Goal: Information Seeking & Learning: Check status

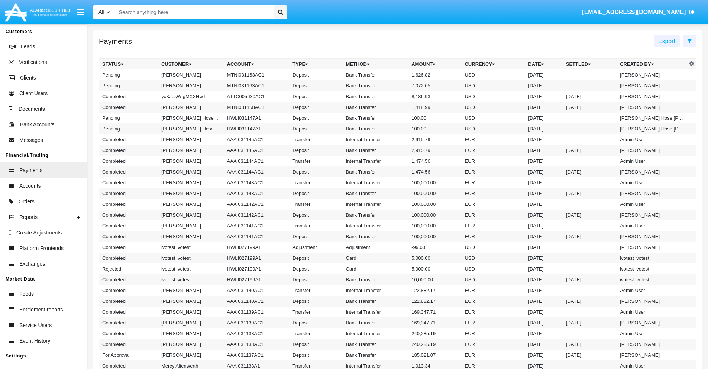
click at [690, 41] on icon at bounding box center [689, 41] width 5 height 6
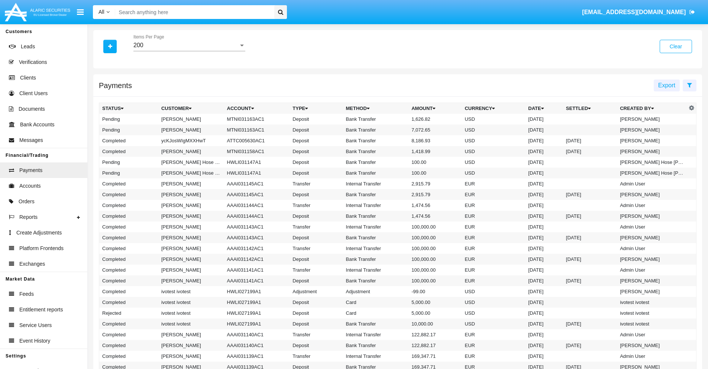
click at [189, 45] on div "200" at bounding box center [185, 45] width 105 height 7
click at [189, 51] on span "10" at bounding box center [189, 51] width 112 height 18
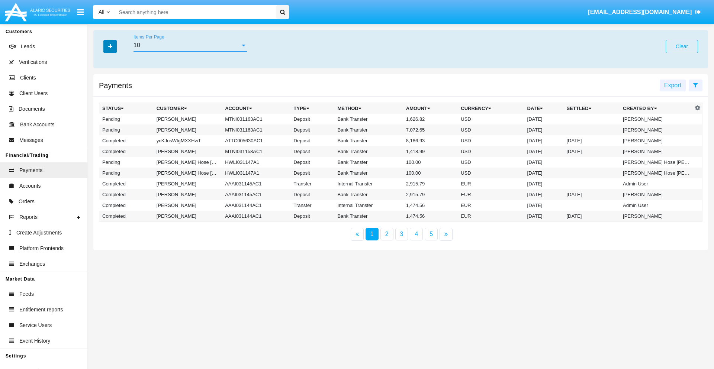
click at [110, 46] on icon "button" at bounding box center [110, 46] width 4 height 5
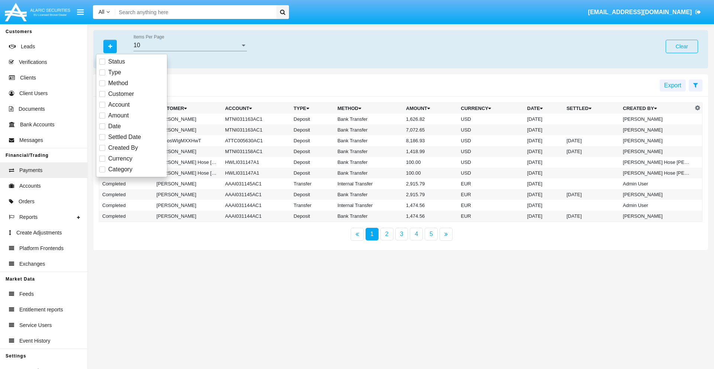
click at [116, 62] on span "Status" at bounding box center [116, 61] width 17 height 9
click at [102, 65] on input "Status" at bounding box center [102, 65] width 0 height 0
checkbox input "true"
click at [110, 46] on icon "button" at bounding box center [110, 46] width 4 height 5
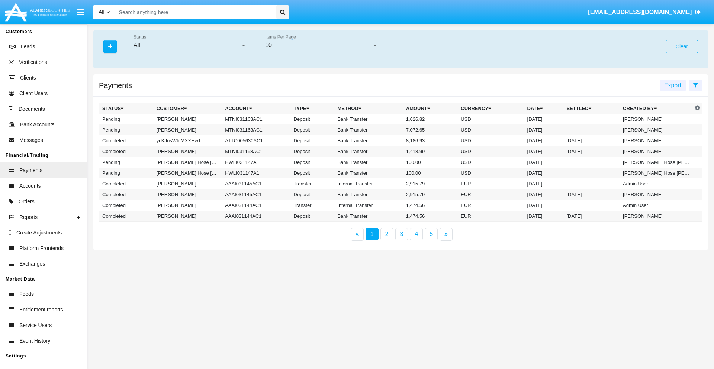
click at [190, 45] on div "All" at bounding box center [186, 45] width 107 height 7
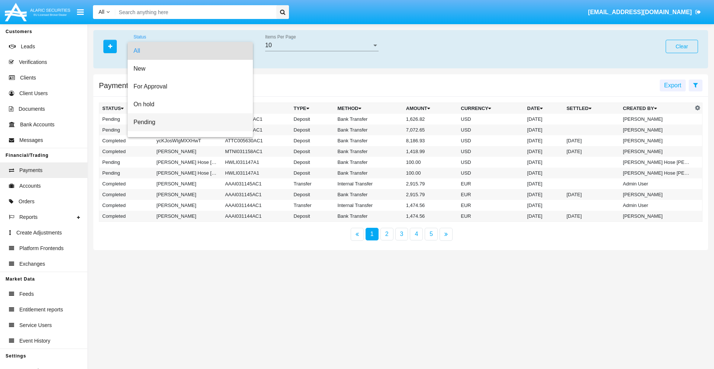
click at [187, 122] on span "Pending" at bounding box center [189, 122] width 113 height 18
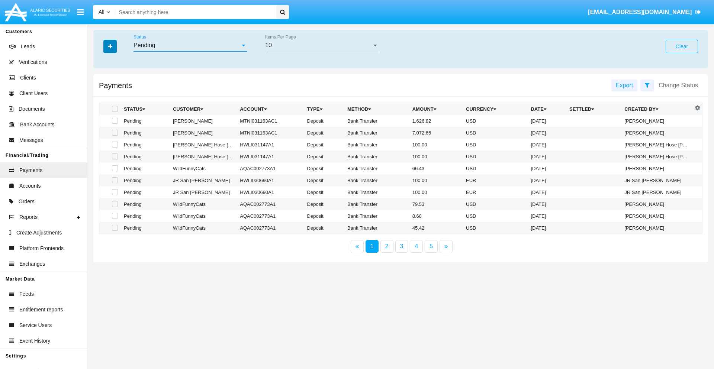
click at [110, 46] on icon "button" at bounding box center [110, 46] width 4 height 5
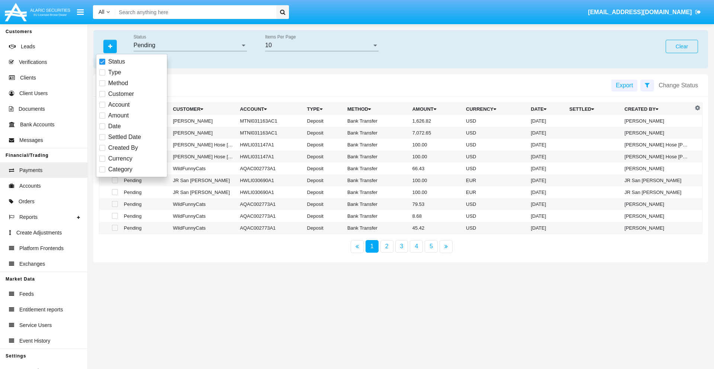
click at [118, 83] on span "Method" at bounding box center [118, 83] width 20 height 9
click at [102, 86] on input "Method" at bounding box center [102, 86] width 0 height 0
checkbox input "true"
click at [110, 46] on icon "button" at bounding box center [110, 46] width 4 height 5
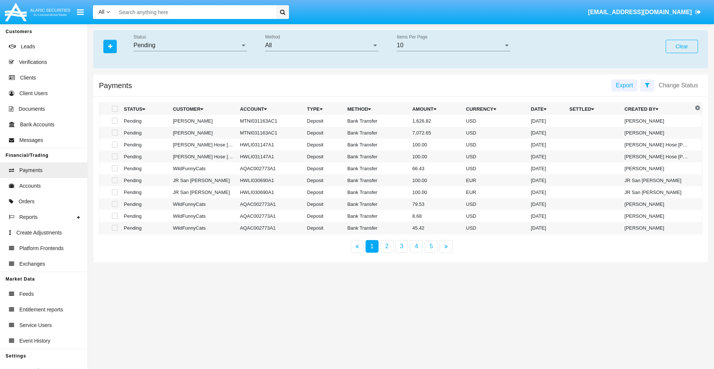
click at [322, 45] on div "All" at bounding box center [318, 45] width 107 height 7
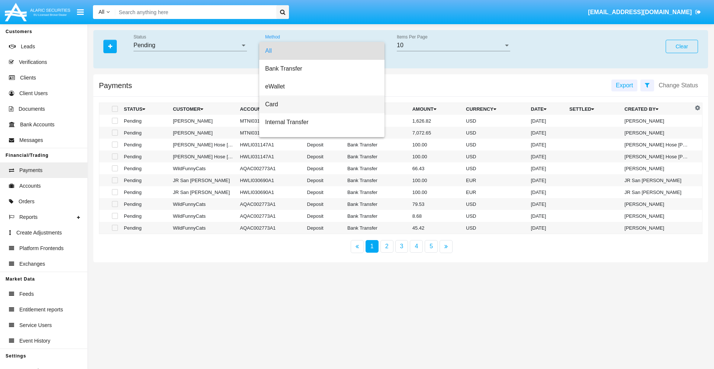
click at [319, 104] on span "Card" at bounding box center [321, 105] width 113 height 18
